Goal: Information Seeking & Learning: Learn about a topic

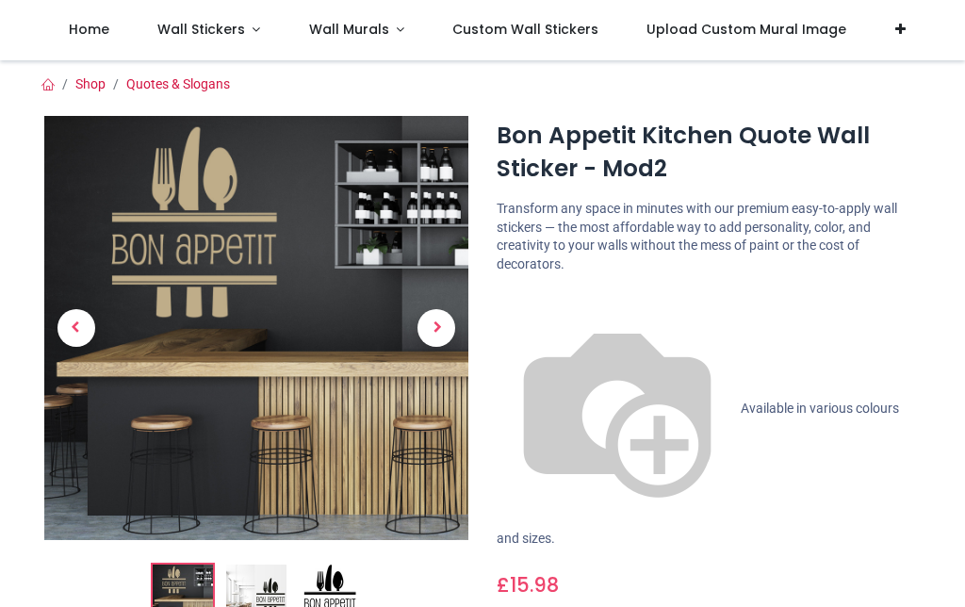
scroll to position [268, 0]
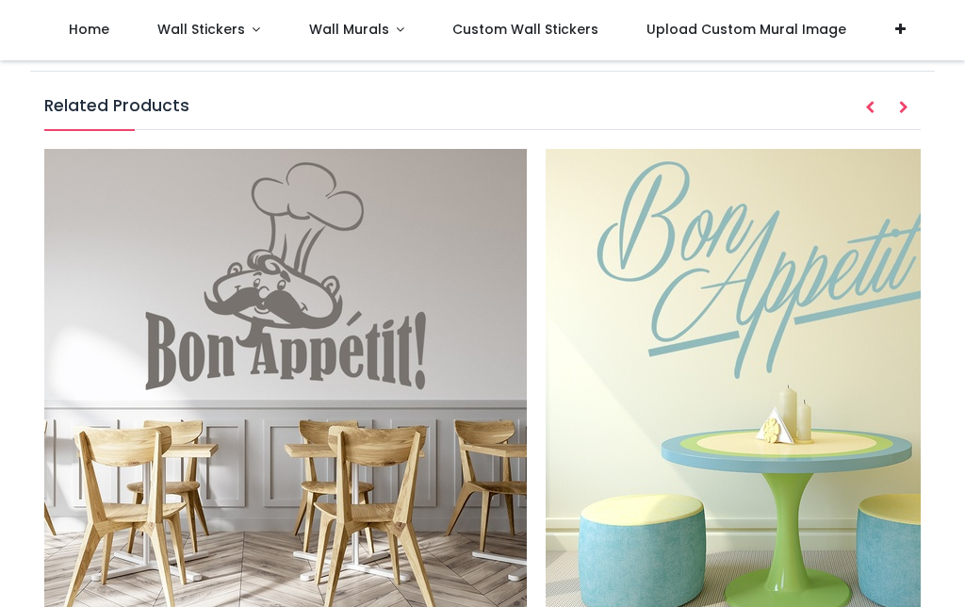
scroll to position [2250, 0]
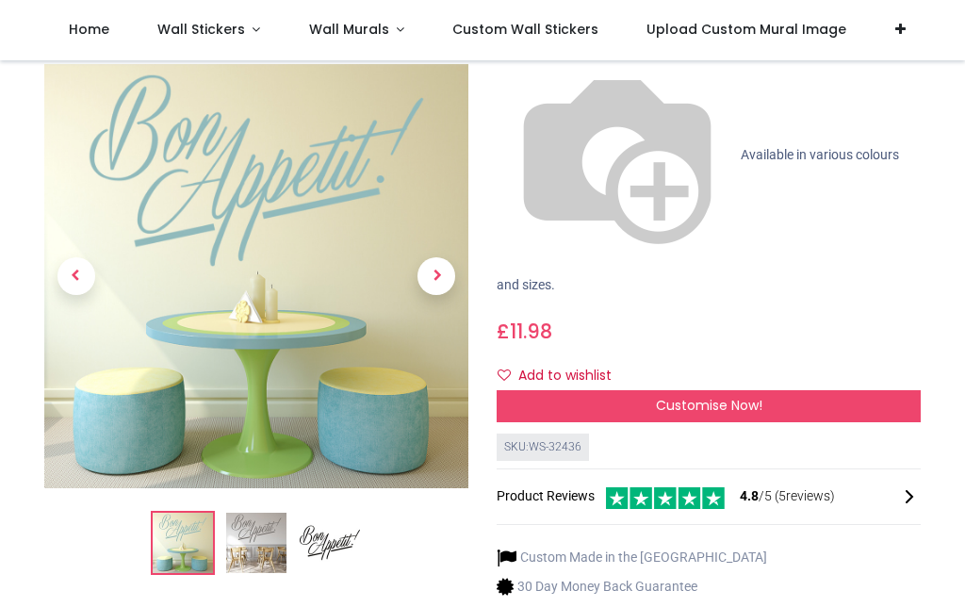
scroll to position [152, 0]
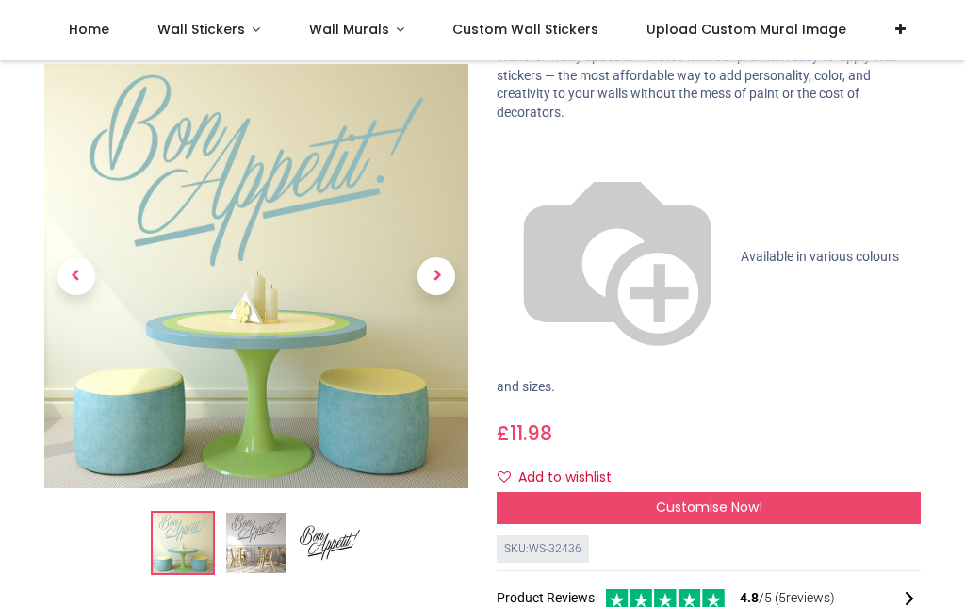
click at [436, 275] on span "Next" at bounding box center [436, 277] width 38 height 38
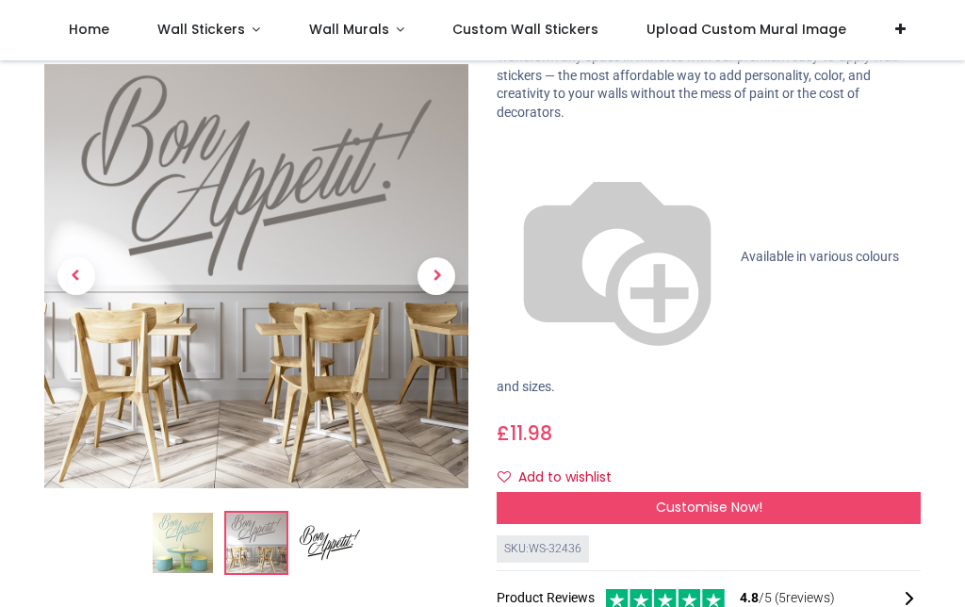
click at [437, 285] on span "Next" at bounding box center [436, 277] width 38 height 38
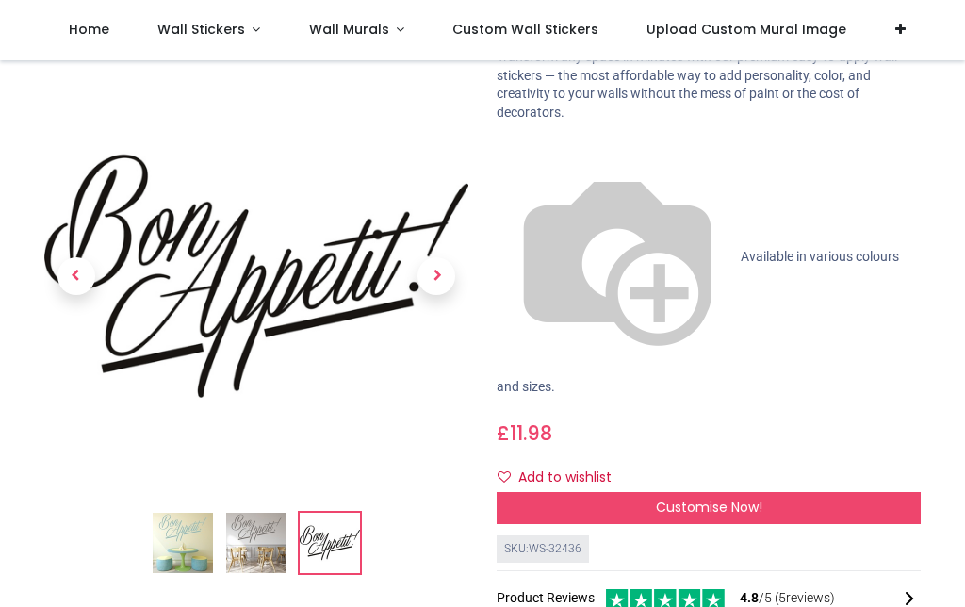
click at [442, 288] on span "Next" at bounding box center [436, 277] width 38 height 38
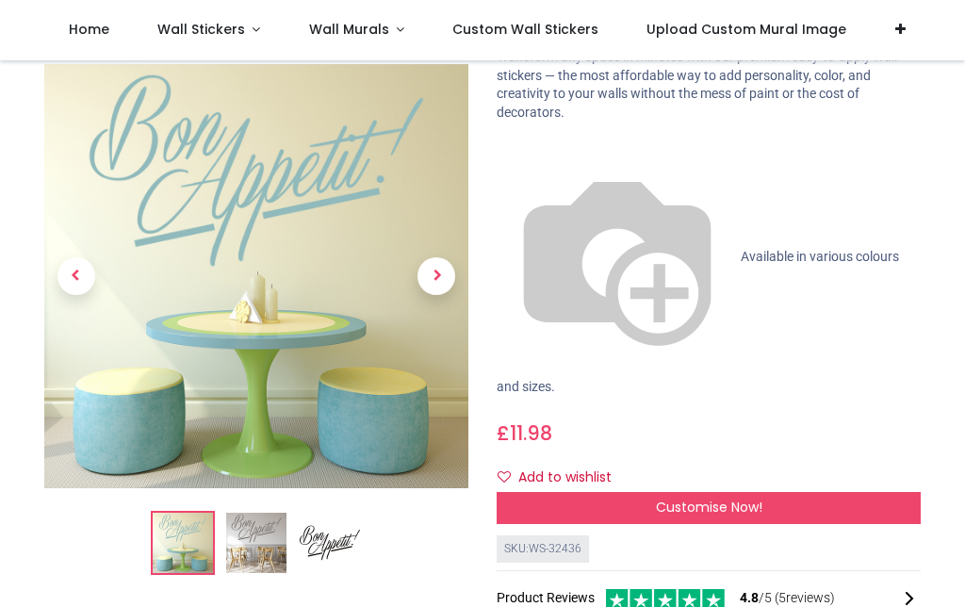
click at [437, 287] on span "Next" at bounding box center [436, 277] width 38 height 38
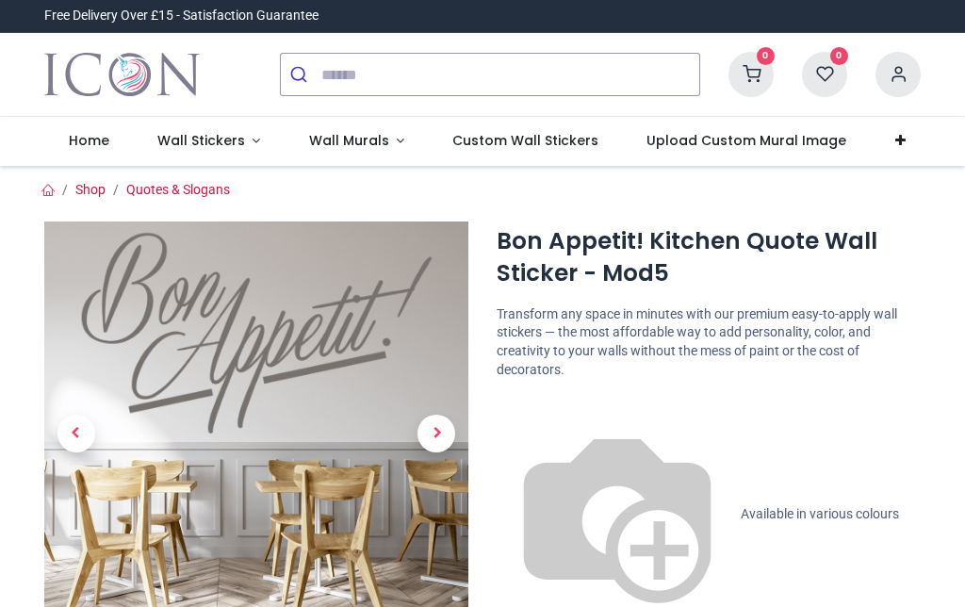
scroll to position [0, 0]
click at [247, 142] on link "Wall Stickers" at bounding box center [209, 141] width 152 height 49
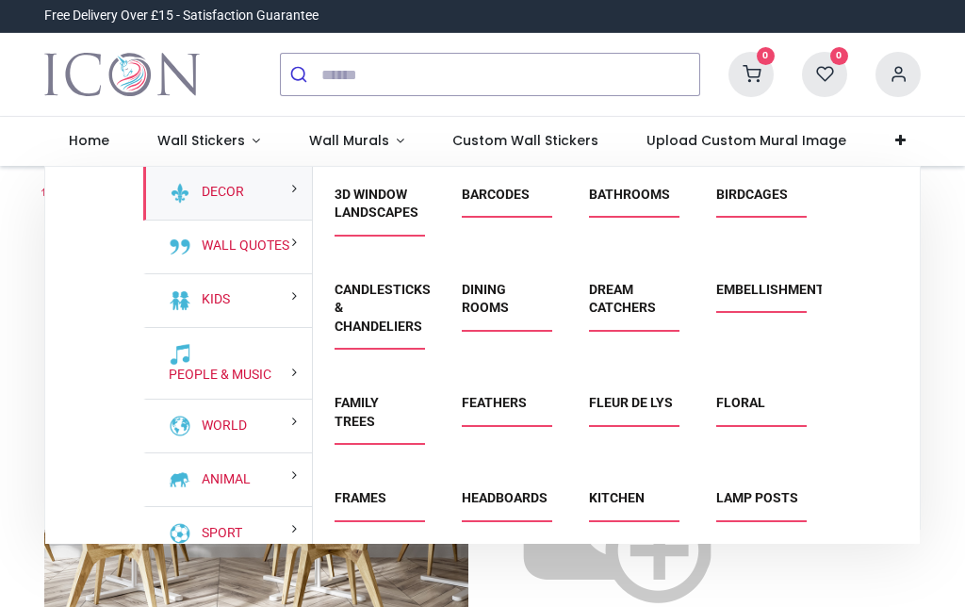
click at [638, 500] on link "Kitchen" at bounding box center [617, 497] width 56 height 15
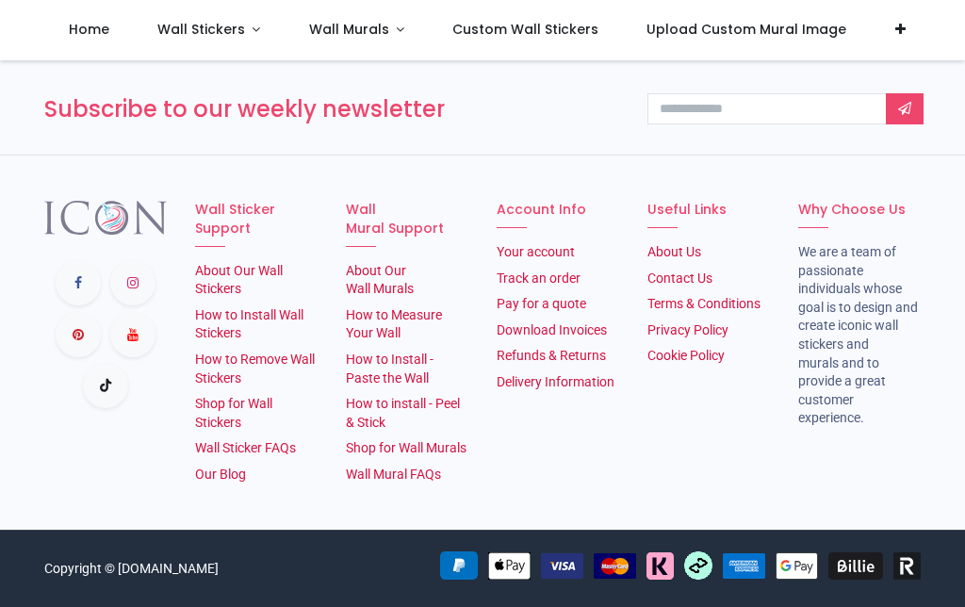
scroll to position [3268, 0]
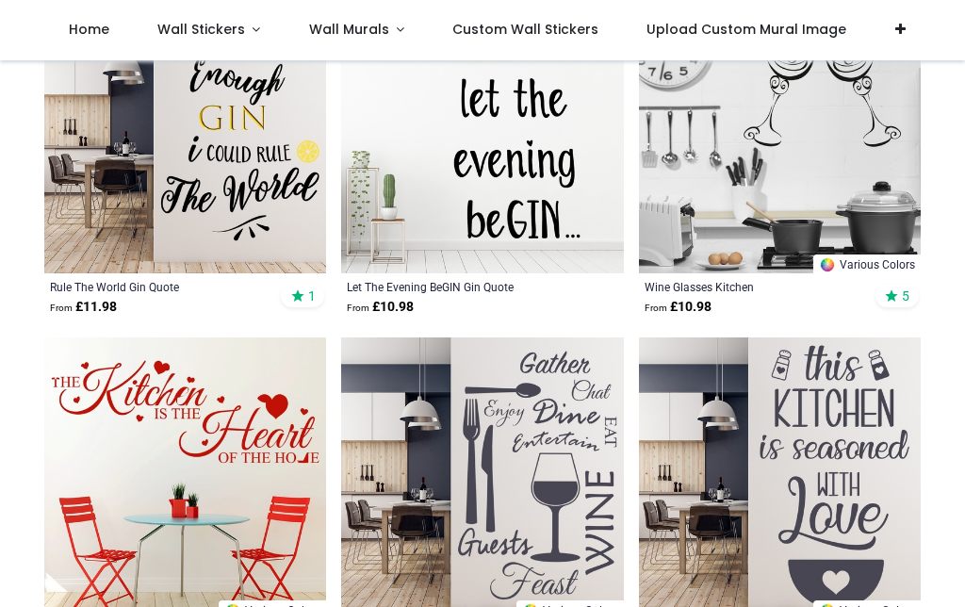
scroll to position [4528, 0]
